Goal: Information Seeking & Learning: Learn about a topic

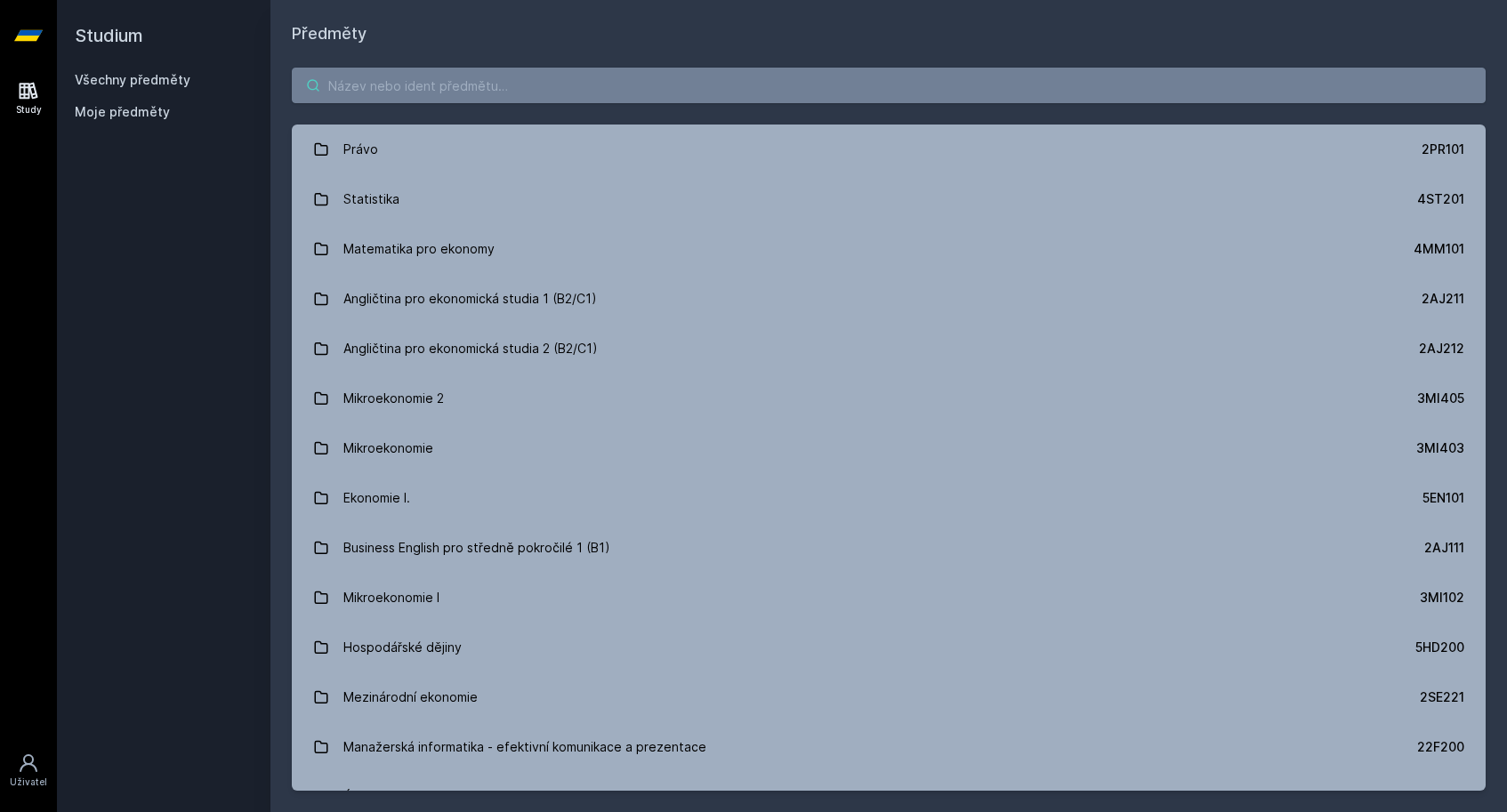
click at [483, 94] on input "search" at bounding box center [889, 85] width 1194 height 36
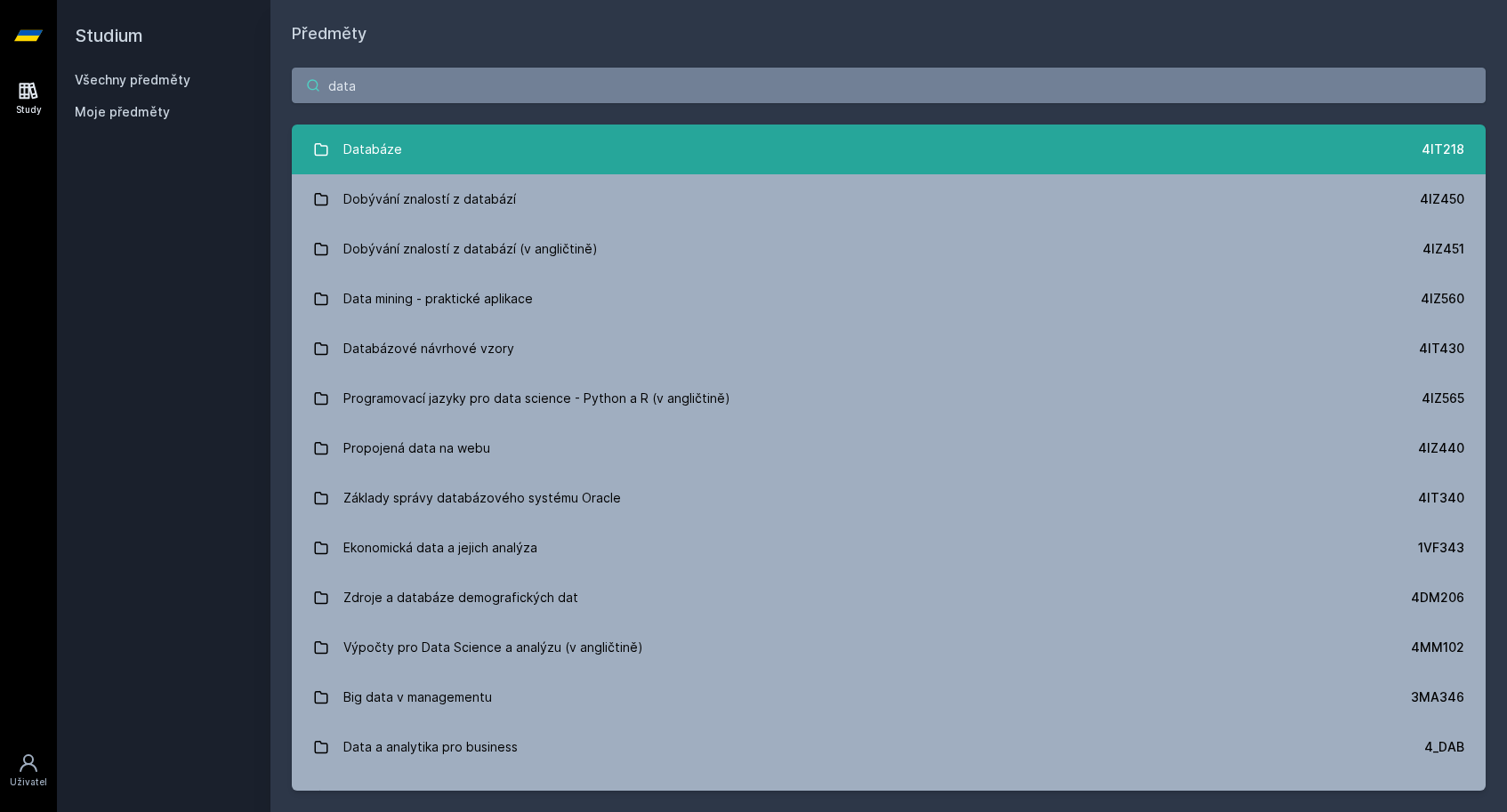
type input "data"
click at [391, 160] on div "Databáze" at bounding box center [373, 149] width 59 height 36
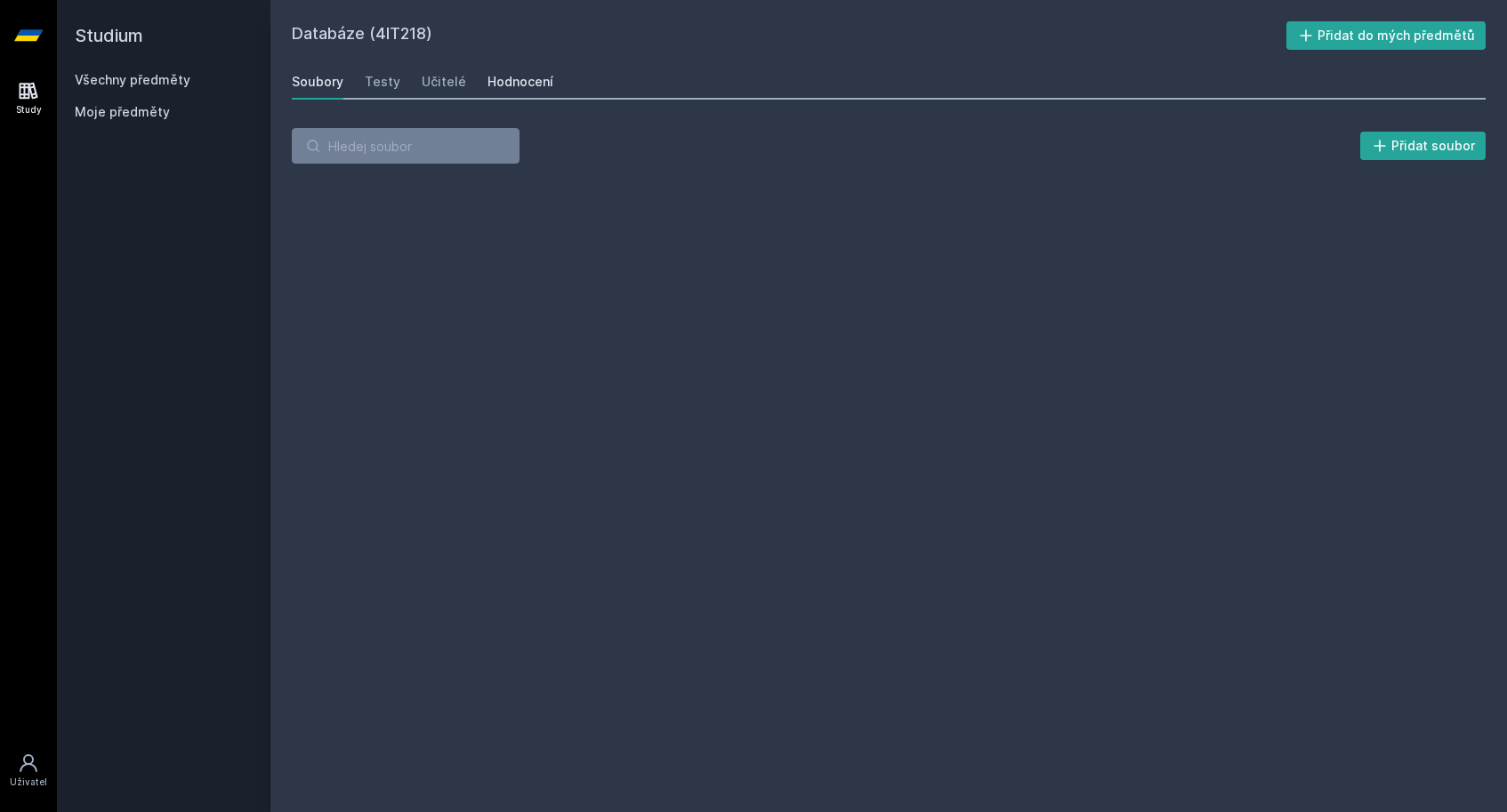
click at [532, 75] on div "Hodnocení" at bounding box center [520, 81] width 65 height 17
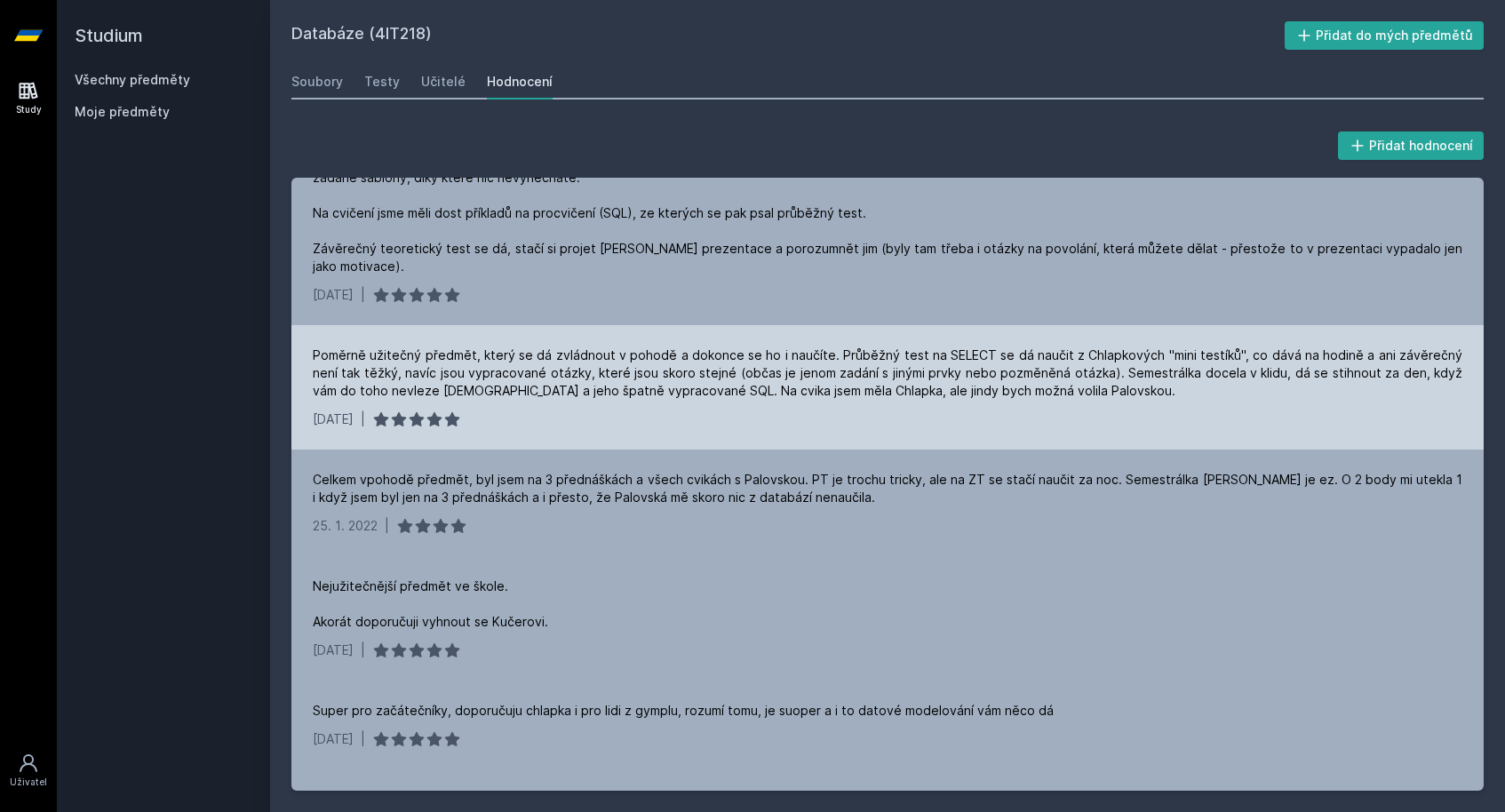
scroll to position [1048, 0]
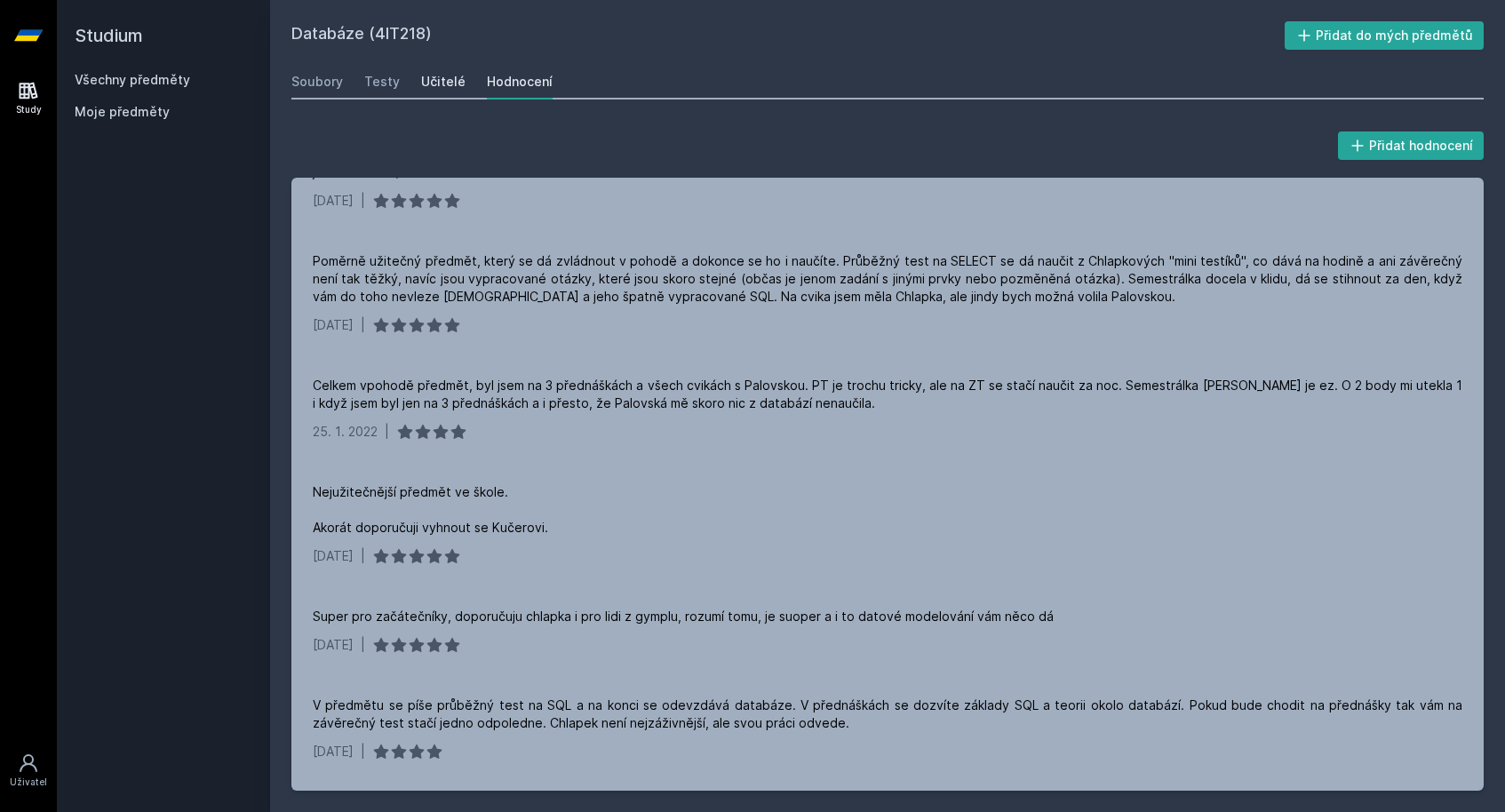
click at [426, 91] on link "Učitelé" at bounding box center [443, 82] width 44 height 36
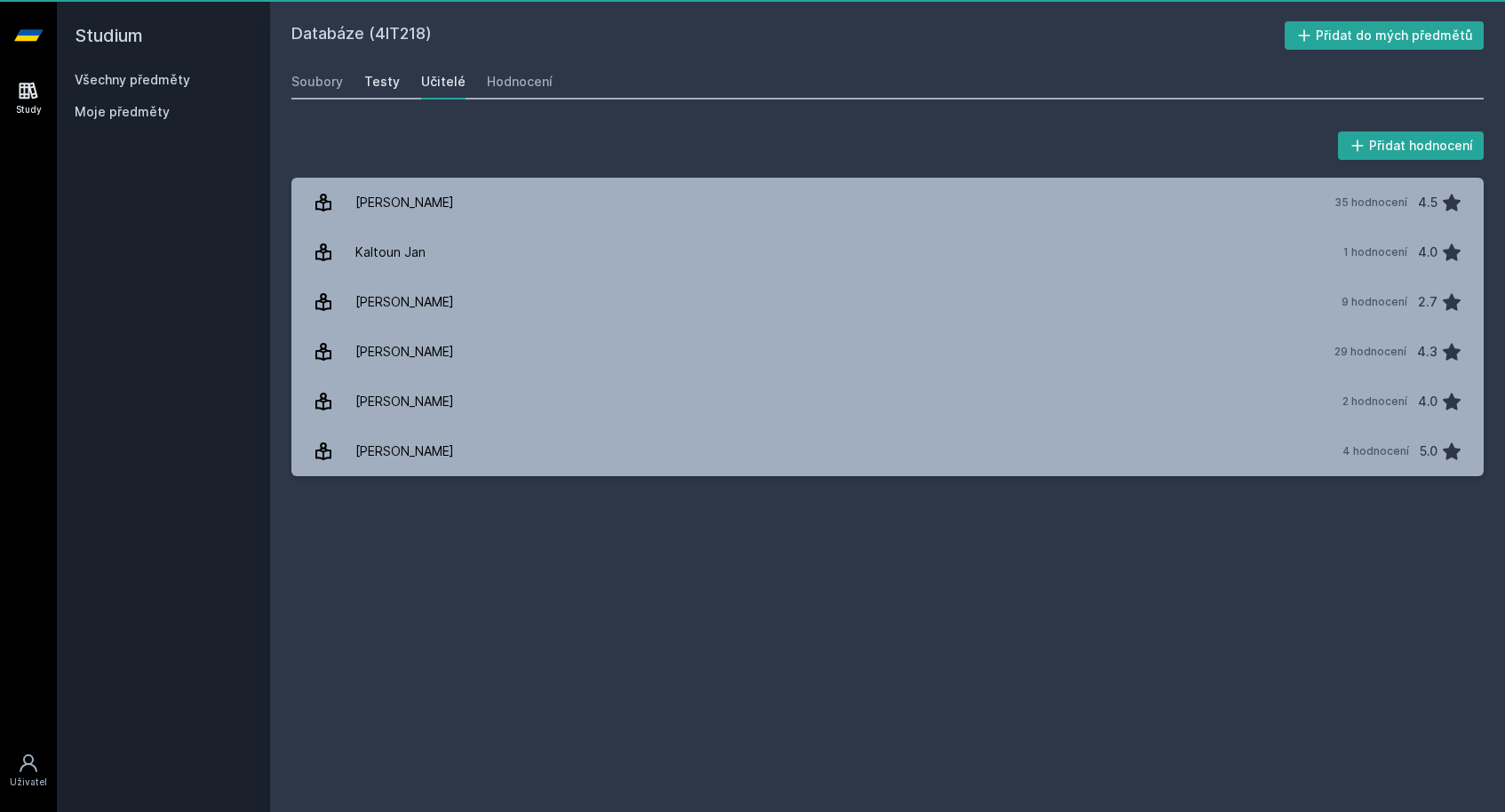
click at [380, 87] on div "Testy" at bounding box center [382, 81] width 36 height 17
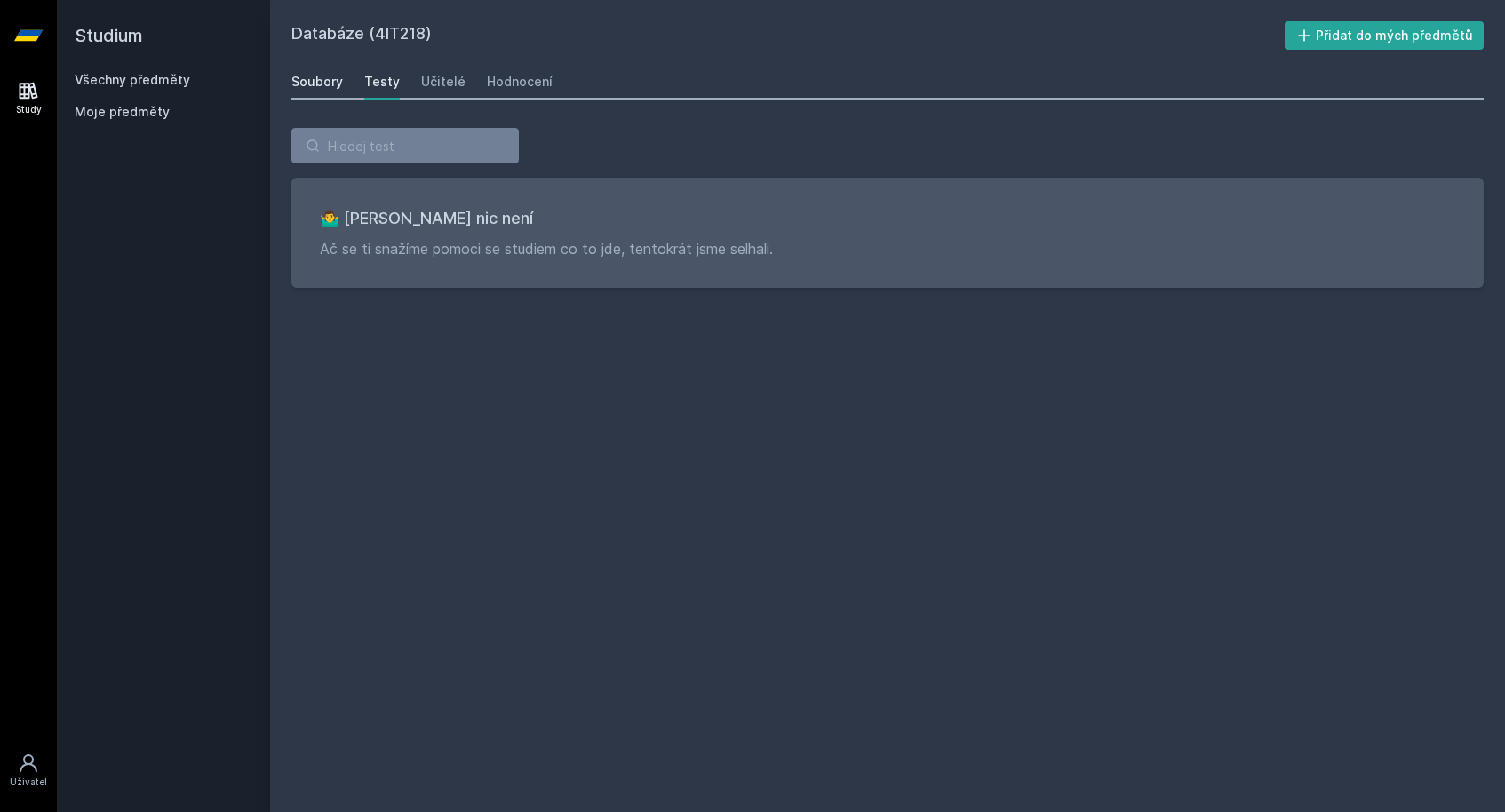
click at [316, 84] on div "Soubory" at bounding box center [317, 81] width 52 height 17
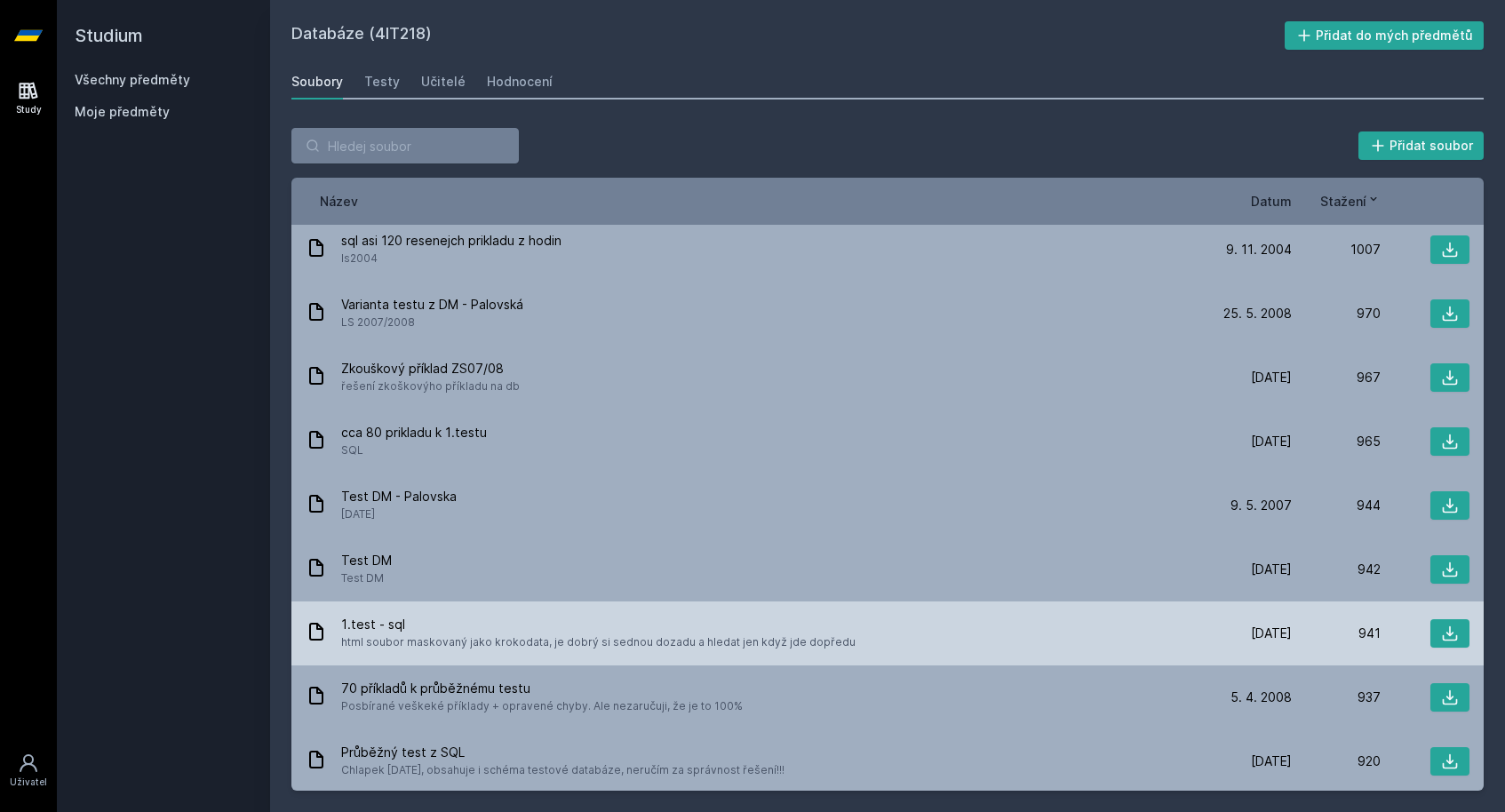
scroll to position [2680, 0]
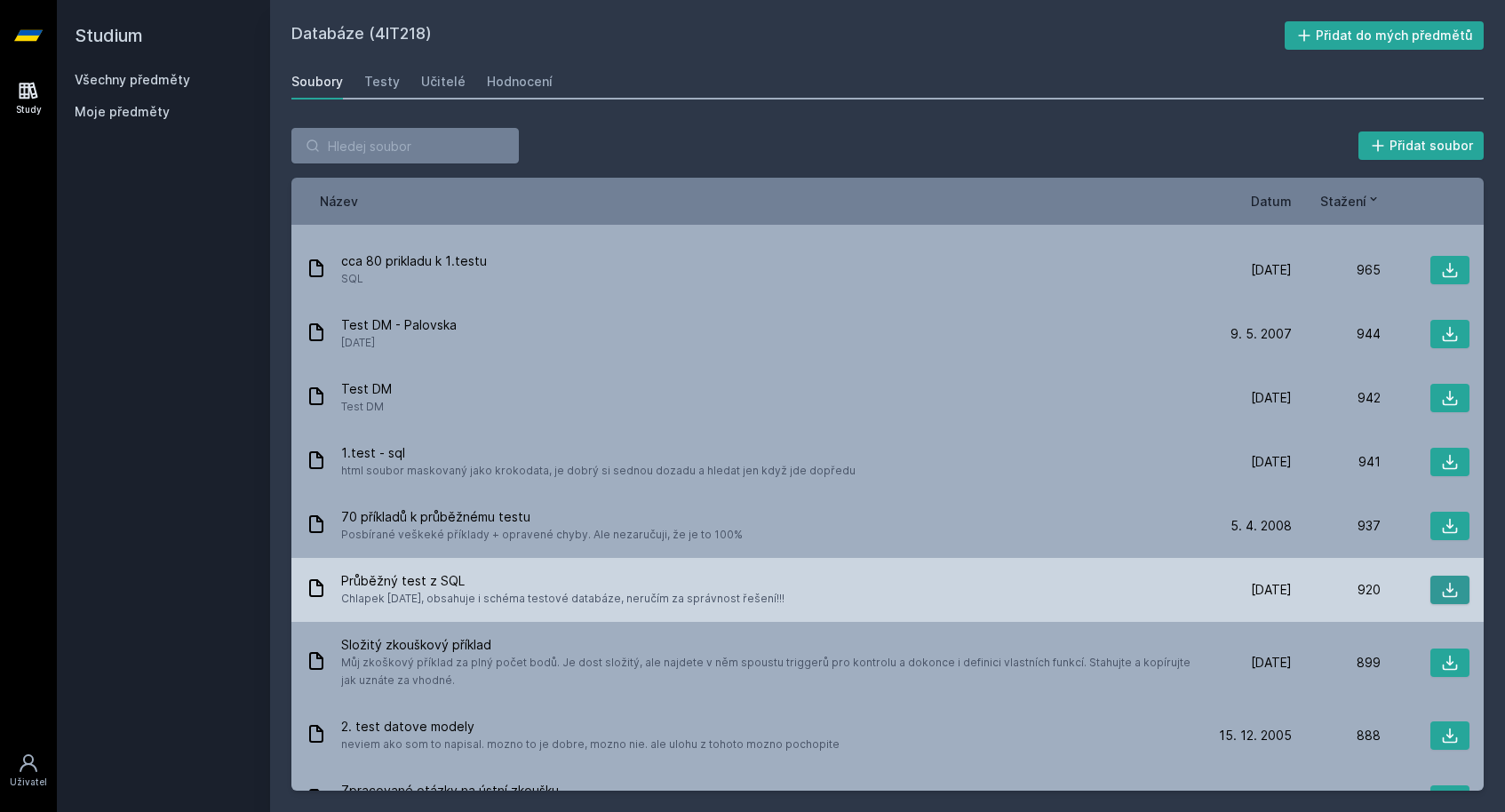
click at [1457, 586] on button at bounding box center [1450, 589] width 40 height 29
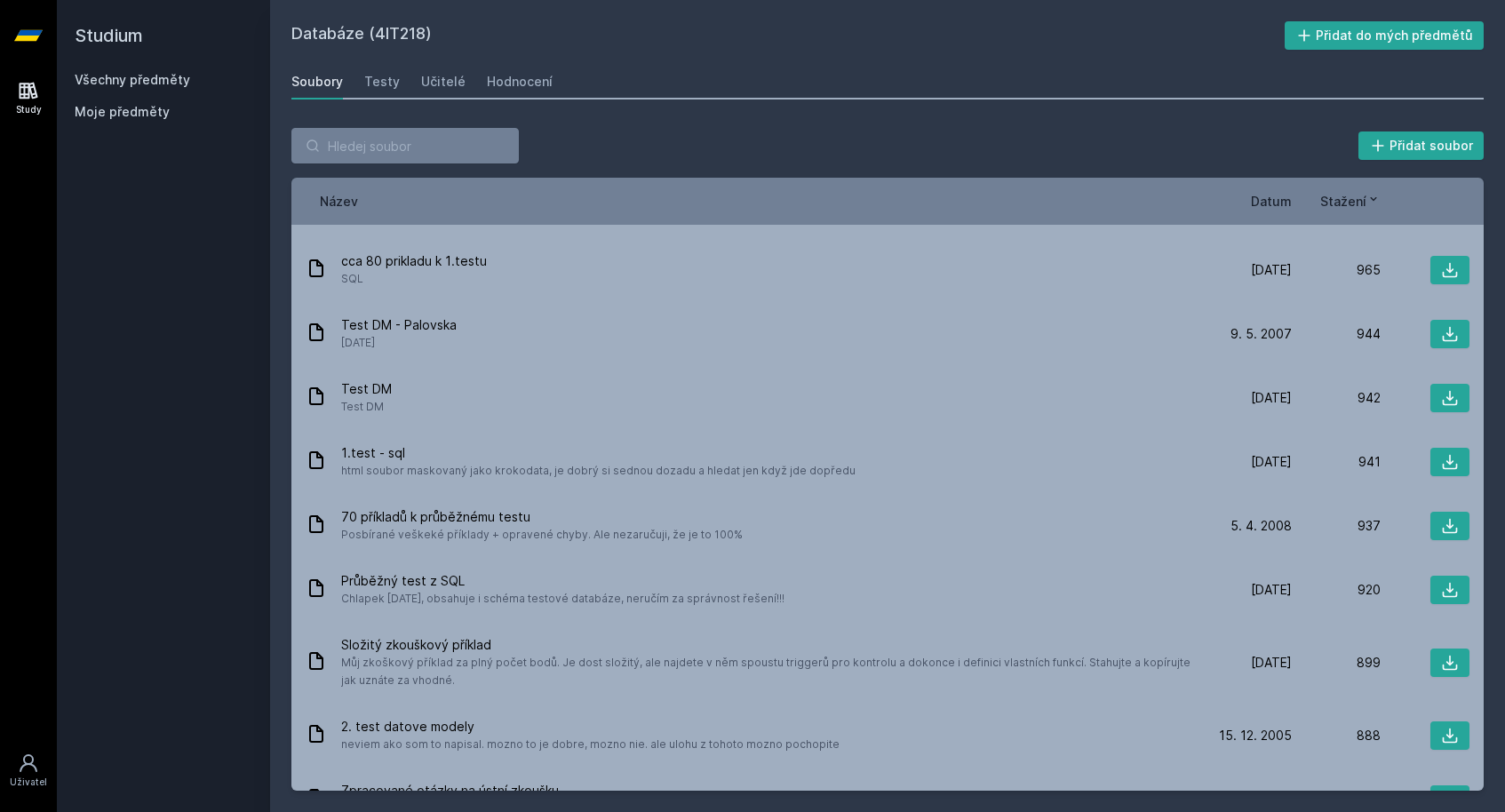
click at [709, 187] on div "Název Datum Stažení" at bounding box center [888, 200] width 1192 height 47
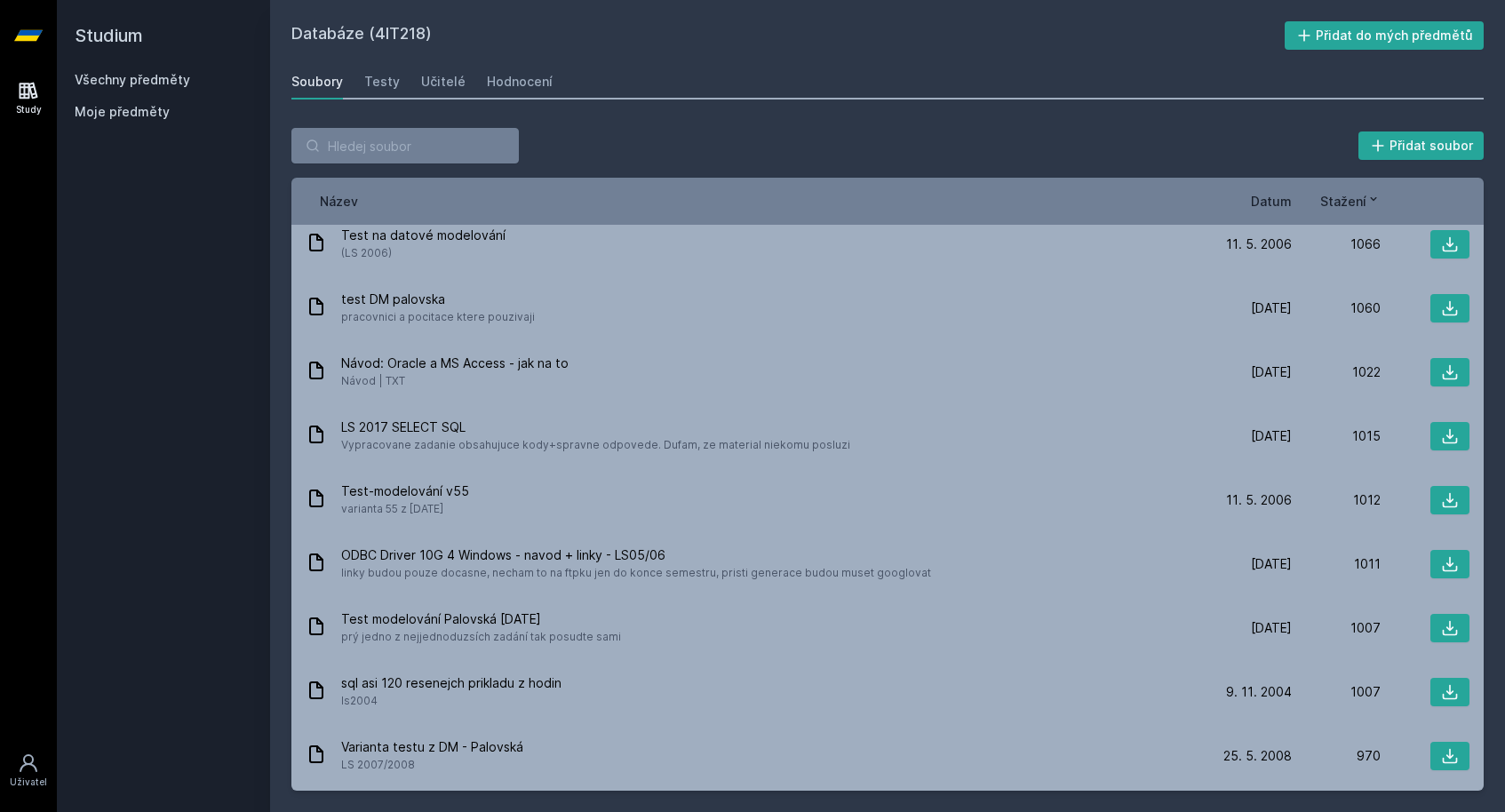
scroll to position [1135, 0]
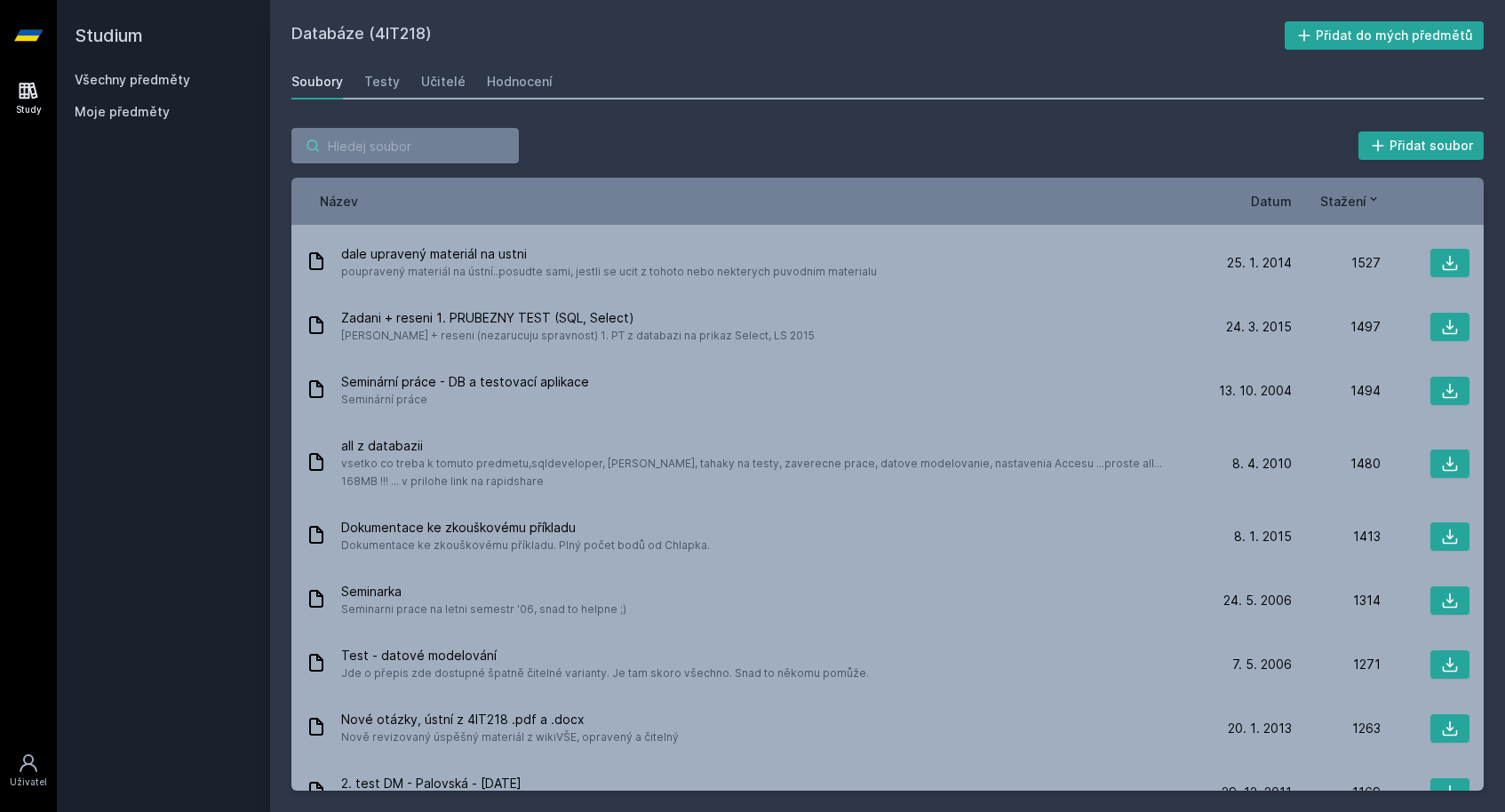
click at [449, 155] on input "search" at bounding box center [405, 145] width 227 height 36
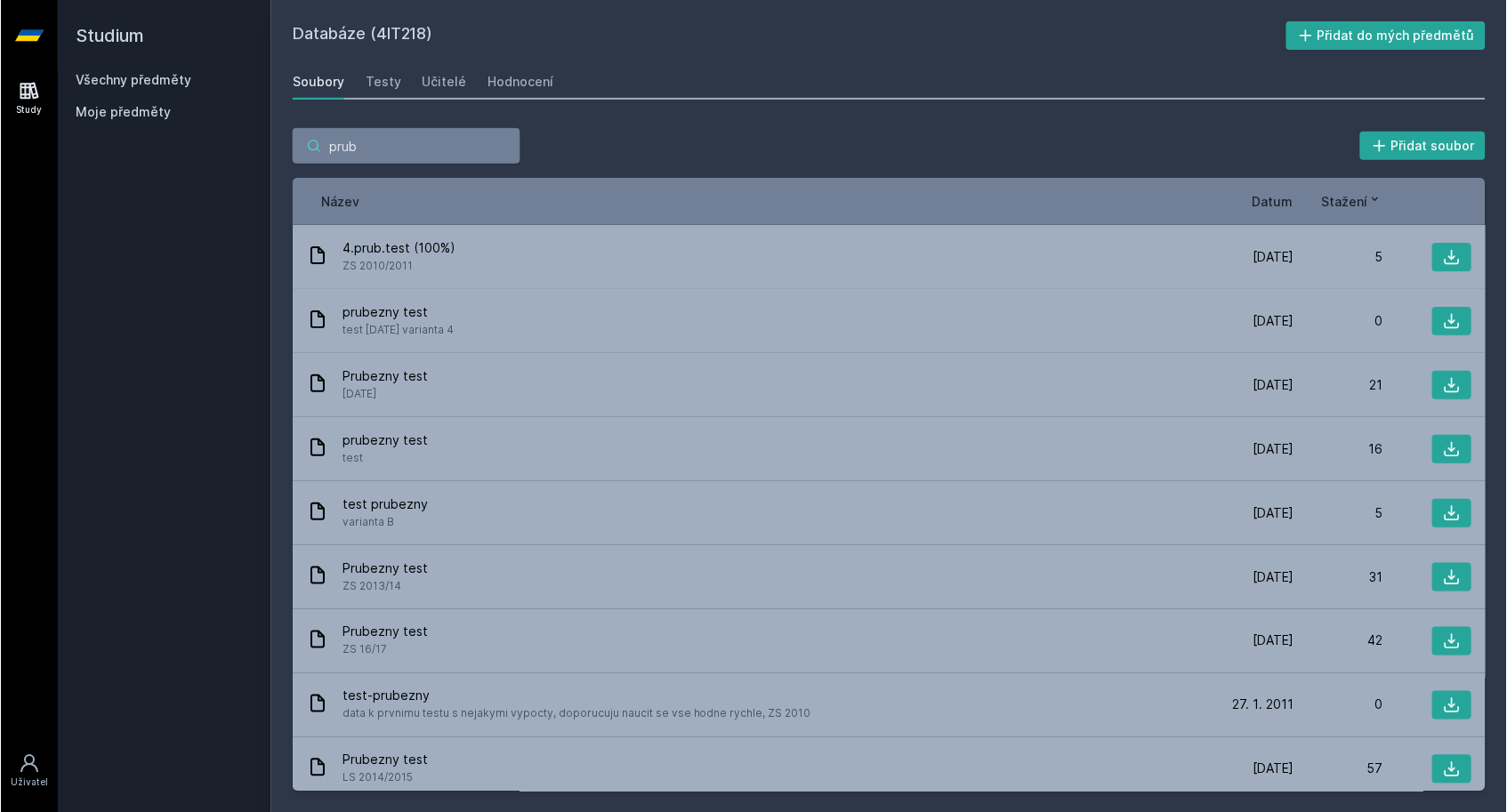
scroll to position [0, 0]
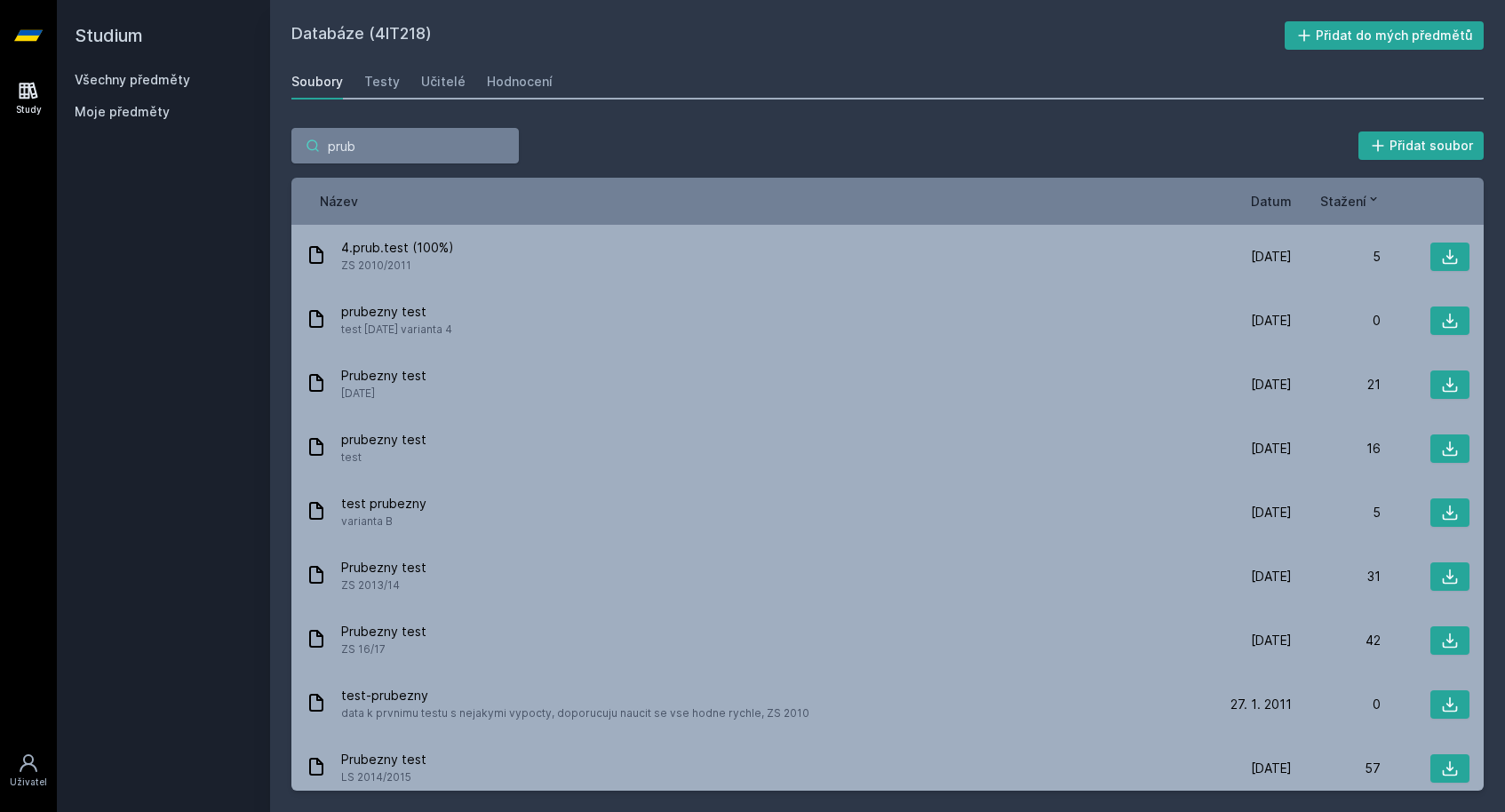
type input "prub"
click at [1288, 199] on span "Datum" at bounding box center [1271, 201] width 40 height 18
click at [1285, 201] on icon at bounding box center [1284, 199] width 14 height 14
click at [1275, 197] on span "Datum" at bounding box center [1258, 201] width 40 height 18
